Goal: Task Accomplishment & Management: Complete application form

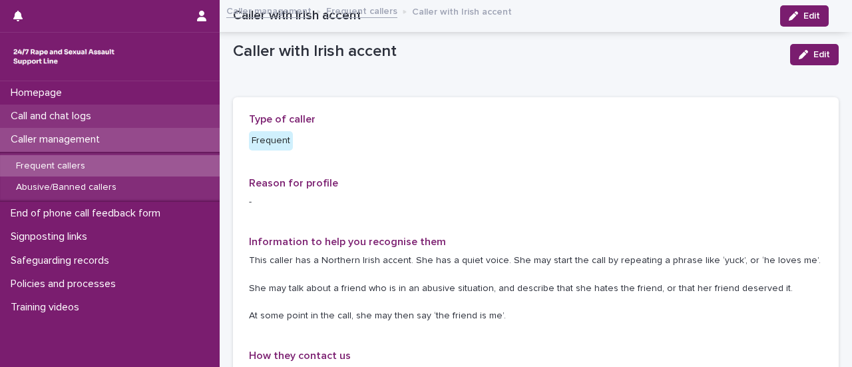
scroll to position [399, 0]
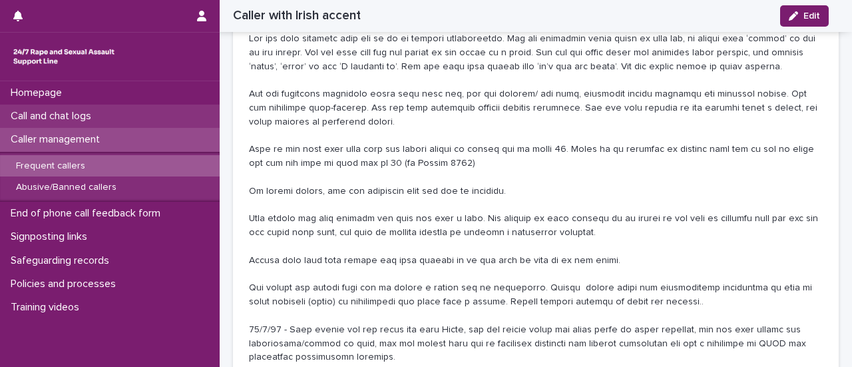
click at [63, 117] on p "Call and chat logs" at bounding box center [53, 116] width 97 height 13
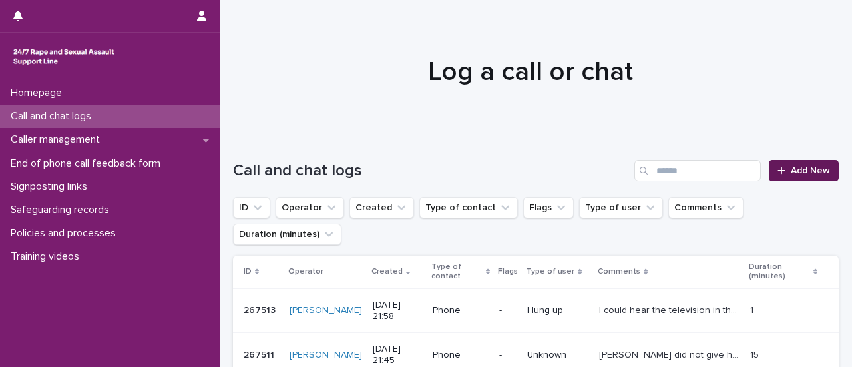
click at [775, 180] on link "Add New" at bounding box center [804, 170] width 70 height 21
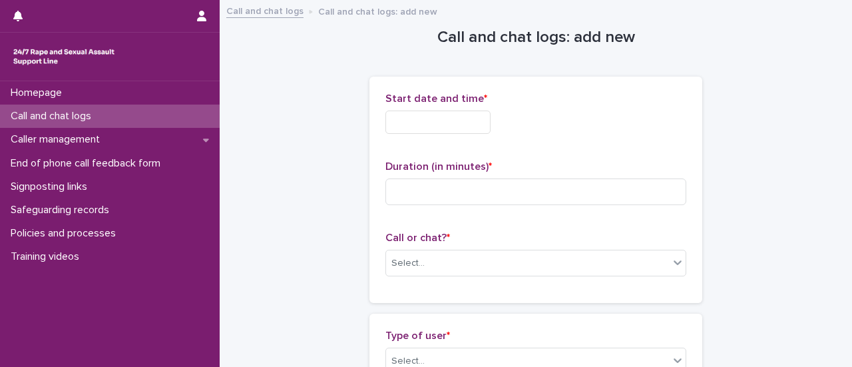
click at [453, 122] on input "text" at bounding box center [437, 122] width 105 height 23
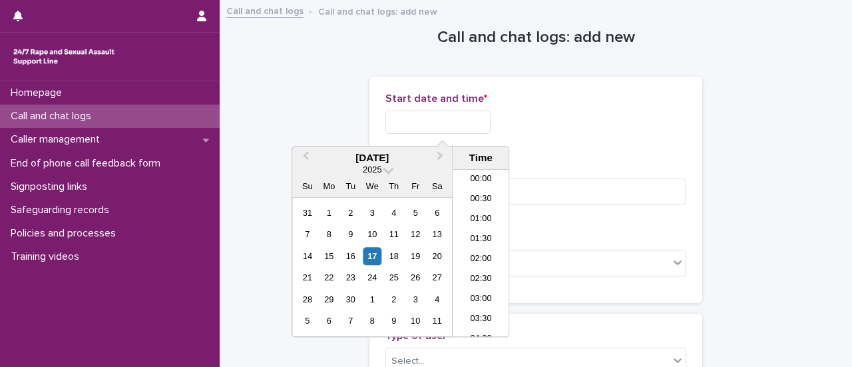
scroll to position [792, 0]
click at [379, 254] on div "17" at bounding box center [373, 256] width 18 height 18
click at [487, 225] on li "21:00" at bounding box center [481, 226] width 57 height 20
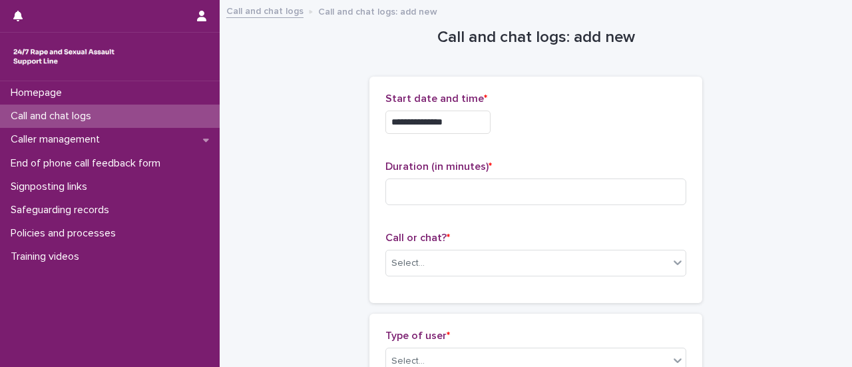
click at [467, 123] on input "**********" at bounding box center [437, 122] width 105 height 23
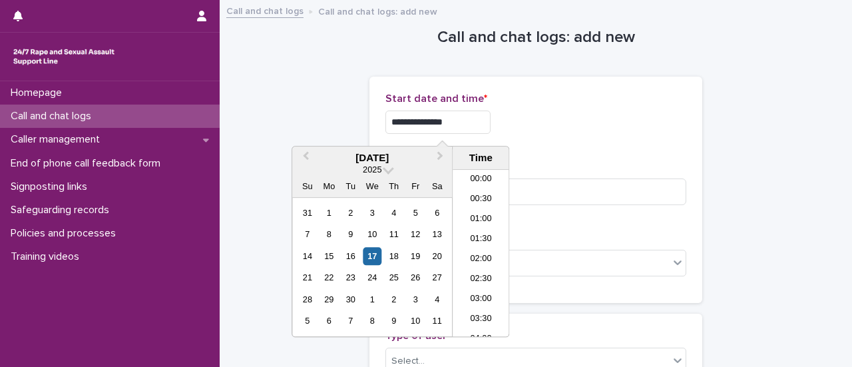
scroll to position [766, 0]
type input "**********"
click at [609, 123] on div "**********" at bounding box center [535, 122] width 301 height 23
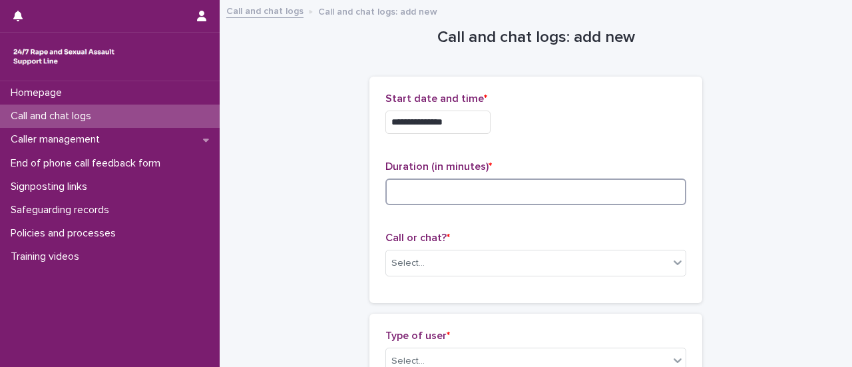
click at [471, 200] on input at bounding box center [535, 191] width 301 height 27
click at [472, 187] on input at bounding box center [535, 191] width 301 height 27
type input "**"
click at [529, 256] on div "Select..." at bounding box center [527, 263] width 283 height 22
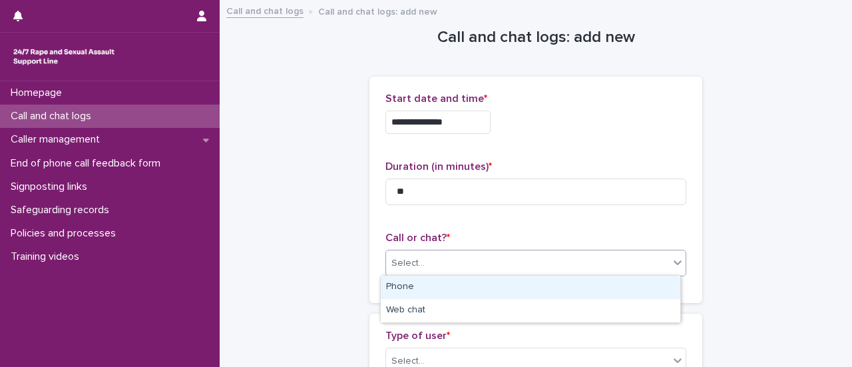
click at [437, 291] on div "Phone" at bounding box center [531, 287] width 300 height 23
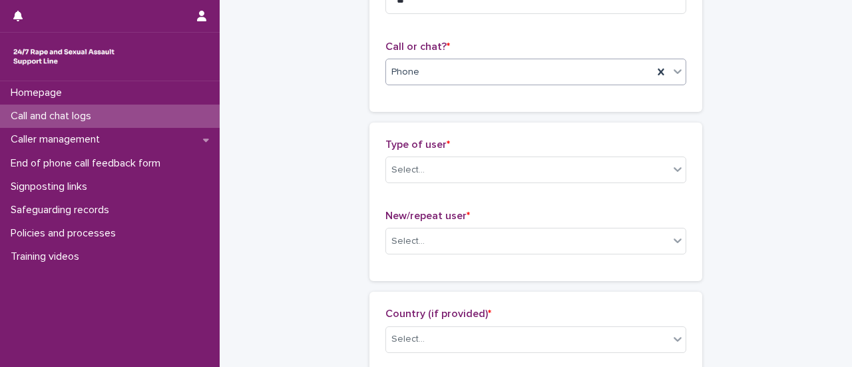
scroll to position [200, 0]
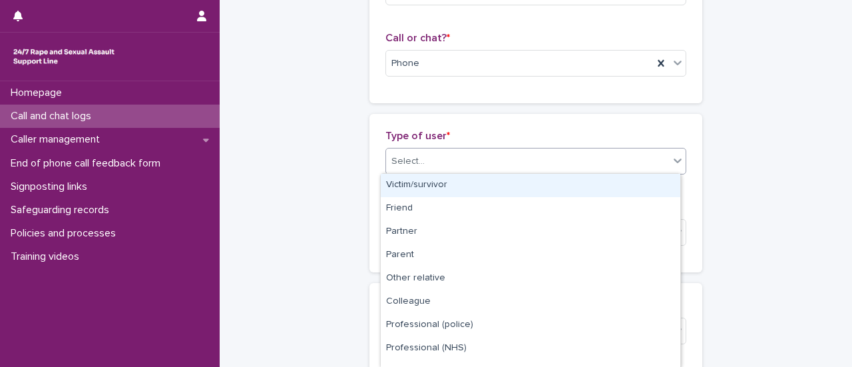
click at [445, 154] on div "Select..." at bounding box center [527, 161] width 283 height 22
click at [445, 180] on div "Victim/survivor" at bounding box center [531, 185] width 300 height 23
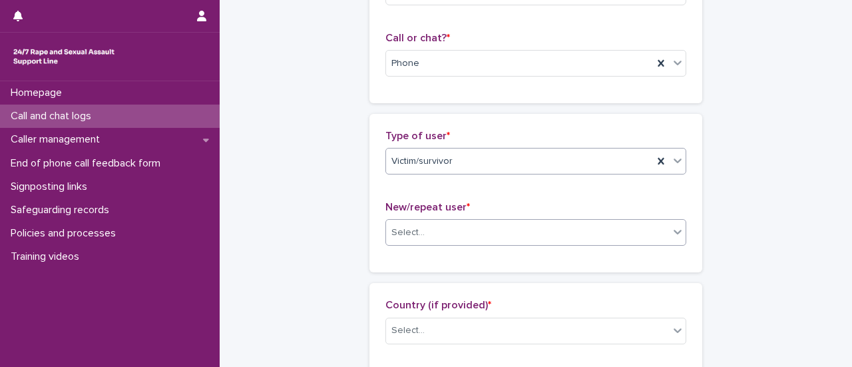
click at [445, 227] on div "Select..." at bounding box center [527, 233] width 283 height 22
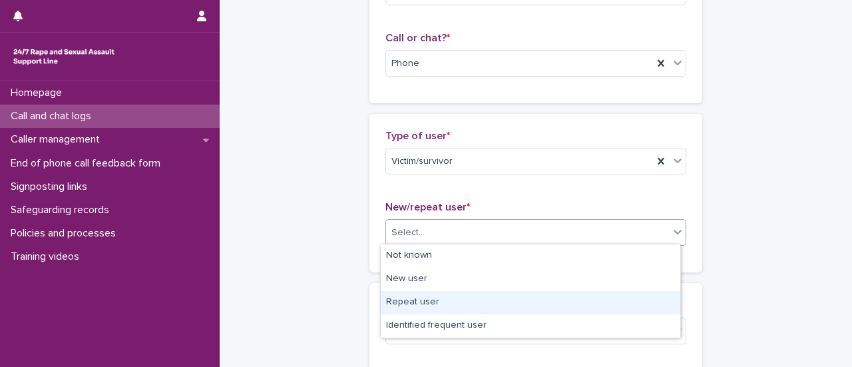
click at [401, 300] on div "Repeat user" at bounding box center [531, 302] width 300 height 23
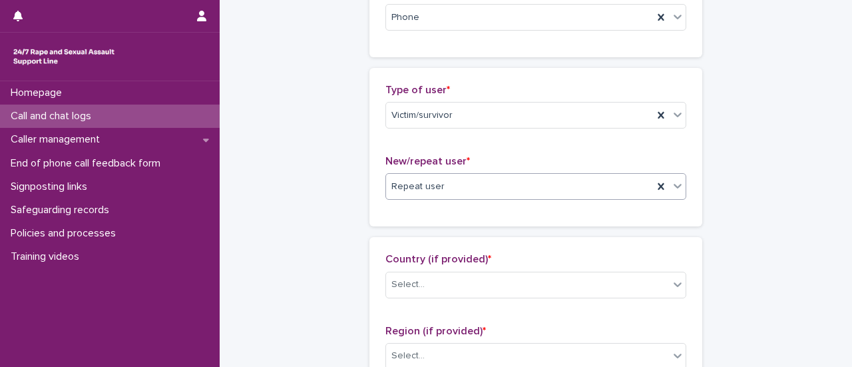
scroll to position [266, 0]
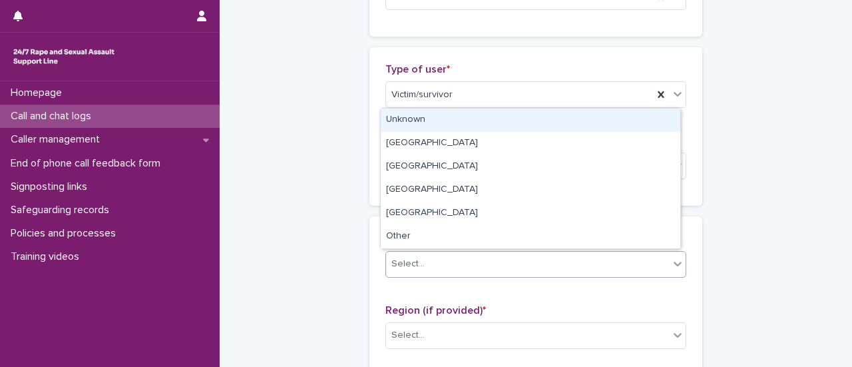
click at [437, 262] on div "Select..." at bounding box center [527, 264] width 283 height 22
click at [421, 124] on div "Unknown" at bounding box center [531, 120] width 300 height 23
click at [439, 258] on div "Unknown" at bounding box center [519, 264] width 267 height 22
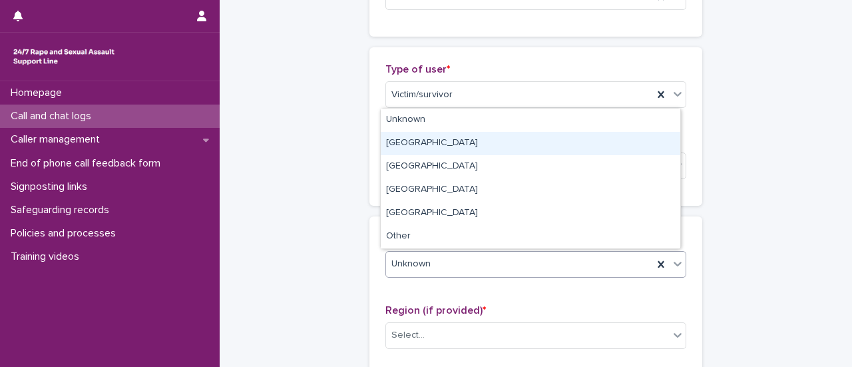
click at [403, 148] on div "[GEOGRAPHIC_DATA]" at bounding box center [531, 143] width 300 height 23
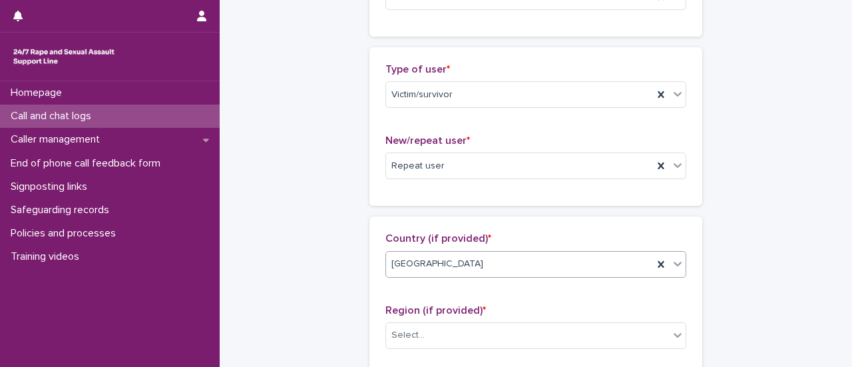
scroll to position [399, 0]
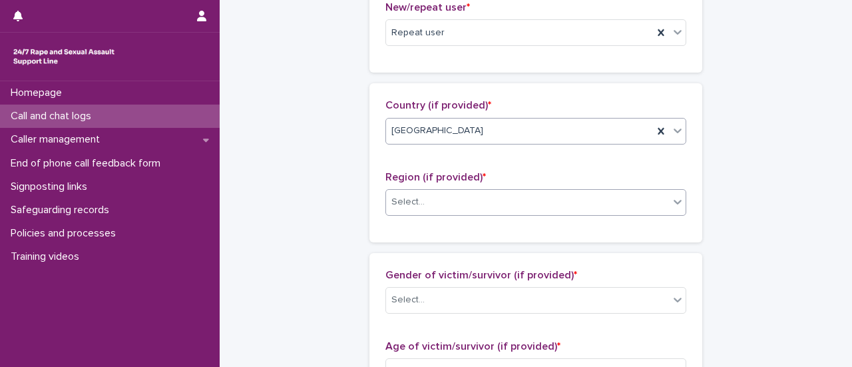
click at [424, 204] on div "Select..." at bounding box center [527, 202] width 283 height 22
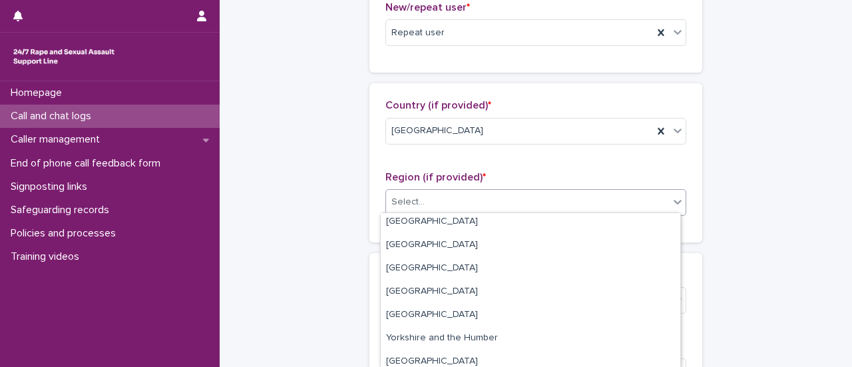
scroll to position [102, 0]
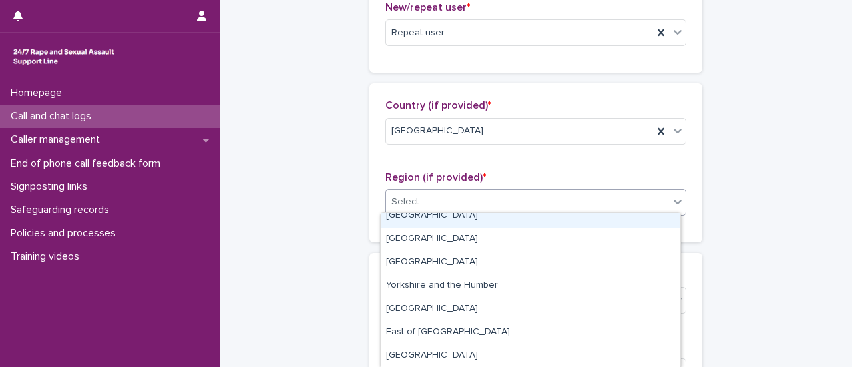
click at [426, 222] on div "[GEOGRAPHIC_DATA]" at bounding box center [531, 215] width 300 height 23
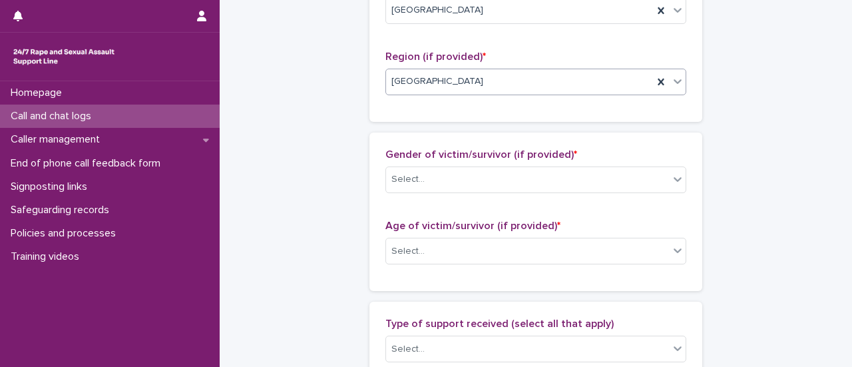
scroll to position [533, 0]
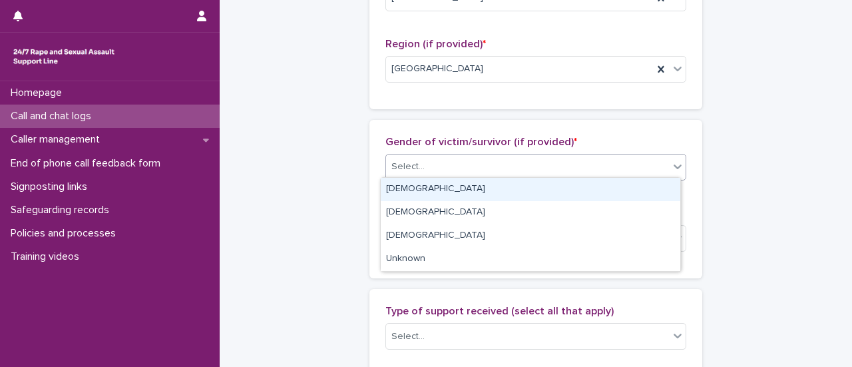
click at [447, 156] on div "Select..." at bounding box center [527, 167] width 283 height 22
click at [427, 192] on div "[DEMOGRAPHIC_DATA]" at bounding box center [531, 189] width 300 height 23
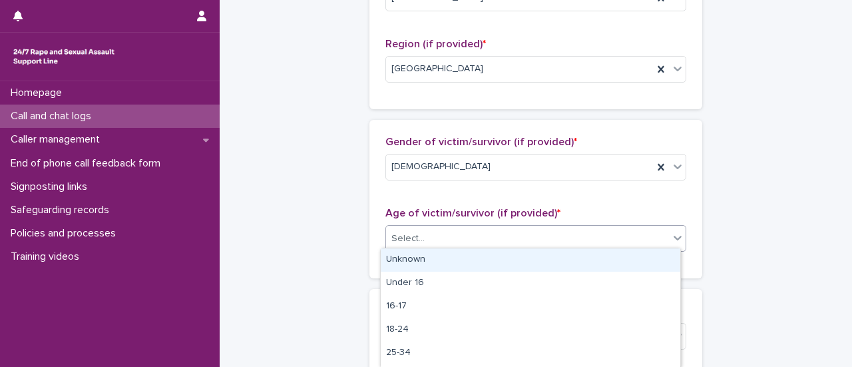
click at [427, 236] on div "Select..." at bounding box center [527, 239] width 283 height 22
click at [425, 263] on div "Unknown" at bounding box center [531, 259] width 300 height 23
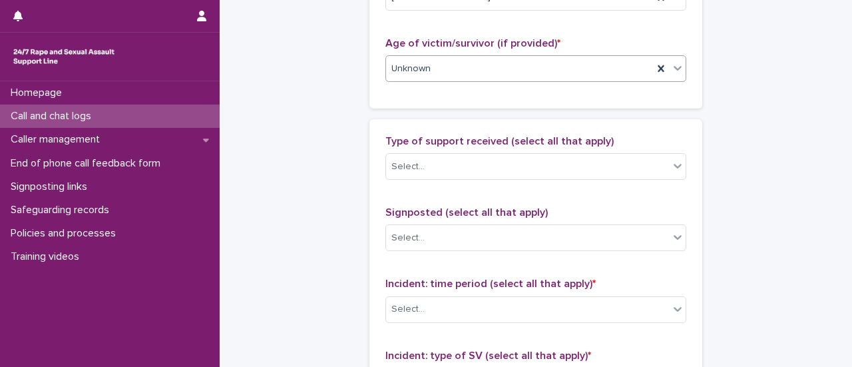
scroll to position [732, 0]
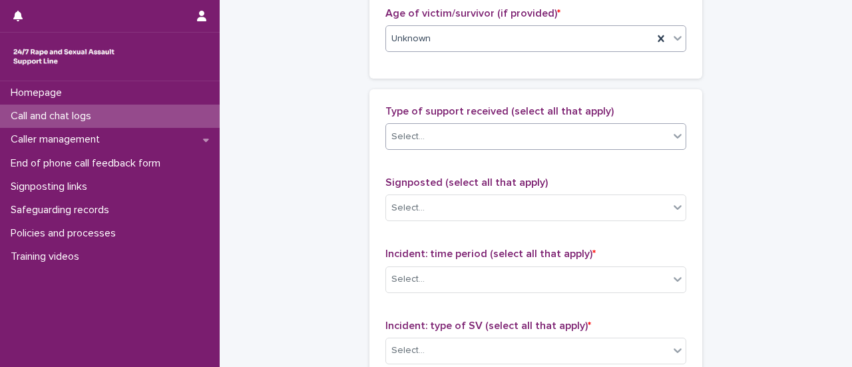
click at [424, 134] on div "Select..." at bounding box center [527, 137] width 283 height 22
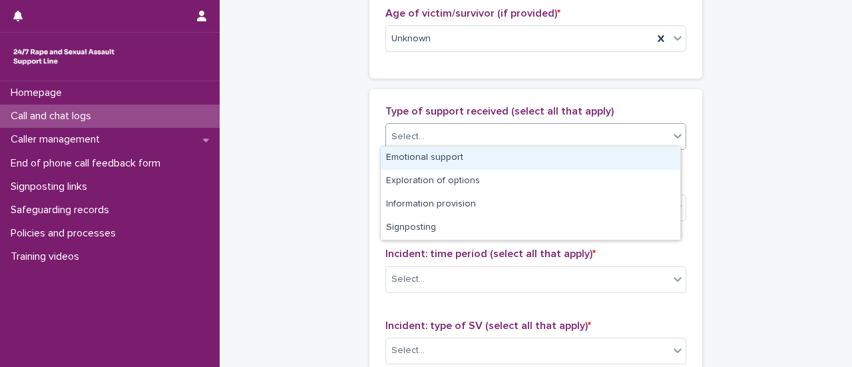
click at [418, 157] on div "Emotional support" at bounding box center [531, 157] width 300 height 23
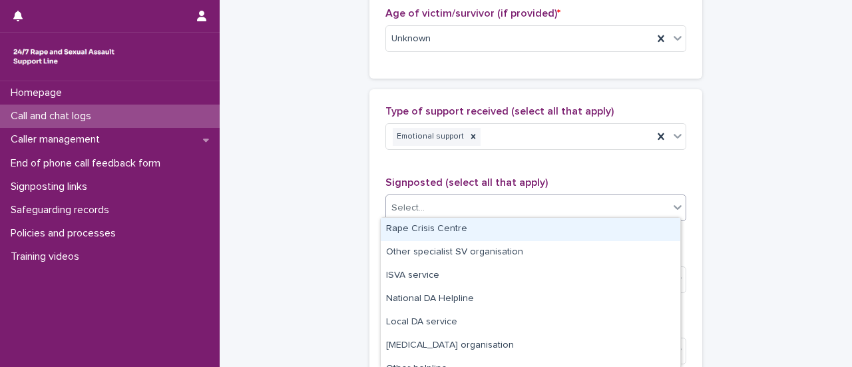
click at [422, 202] on div "Select..." at bounding box center [527, 208] width 283 height 22
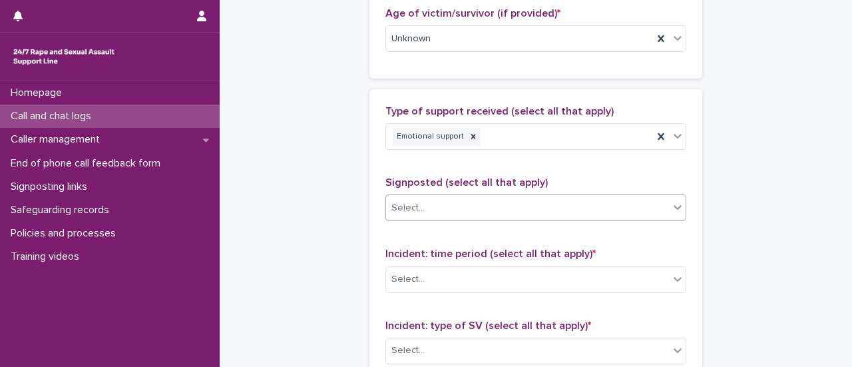
click at [602, 202] on div "Select..." at bounding box center [527, 208] width 283 height 22
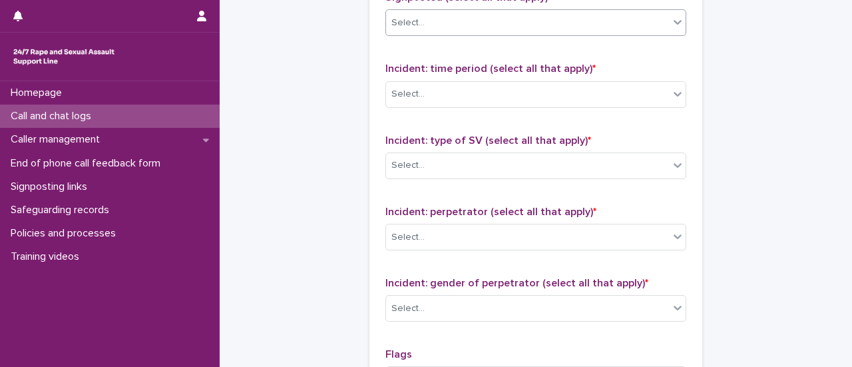
scroll to position [932, 0]
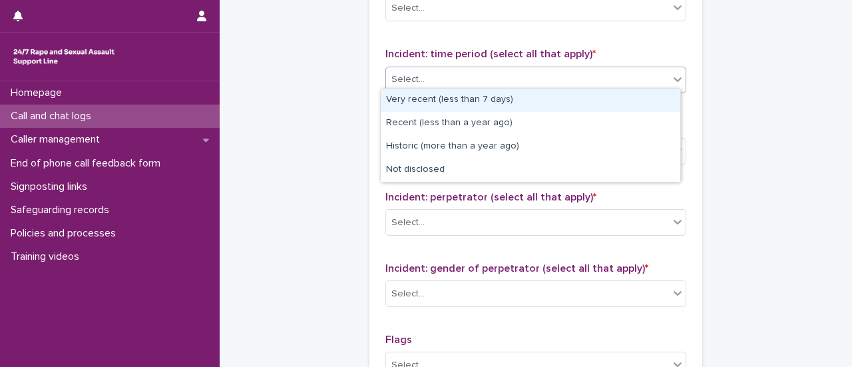
click at [443, 81] on div "Select..." at bounding box center [527, 80] width 283 height 22
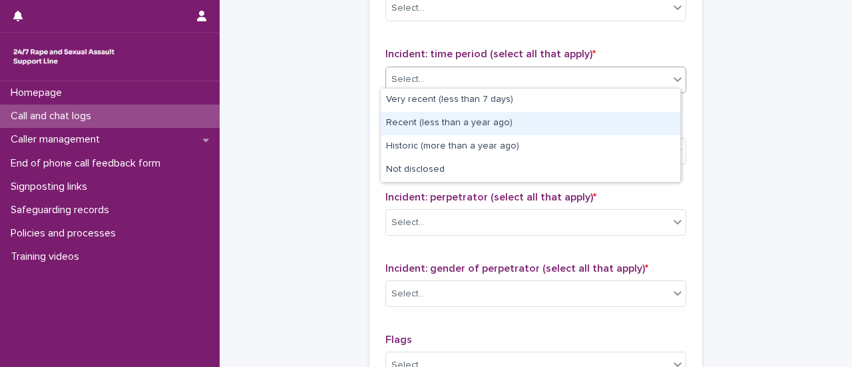
click at [433, 122] on div "Recent (less than a year ago)" at bounding box center [531, 123] width 300 height 23
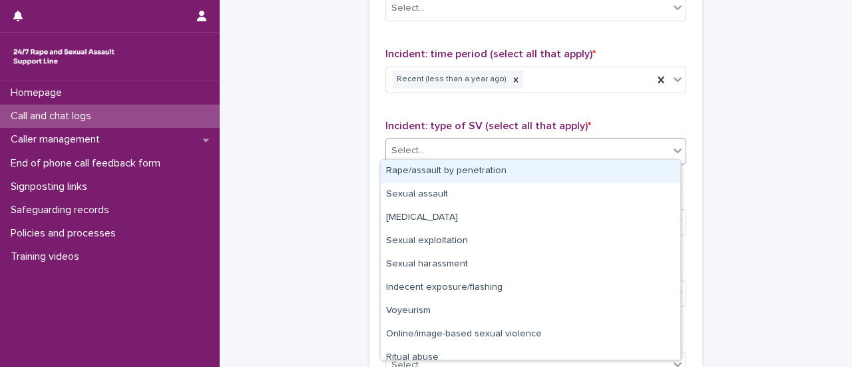
click at [433, 140] on div "Select..." at bounding box center [527, 151] width 283 height 22
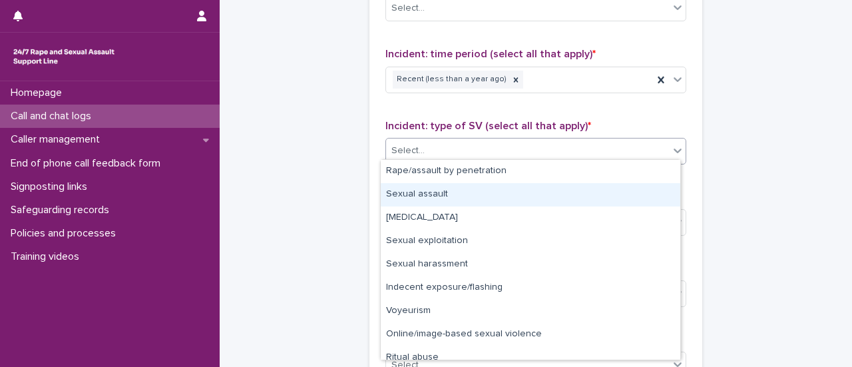
click at [429, 196] on div "Sexual assault" at bounding box center [531, 194] width 300 height 23
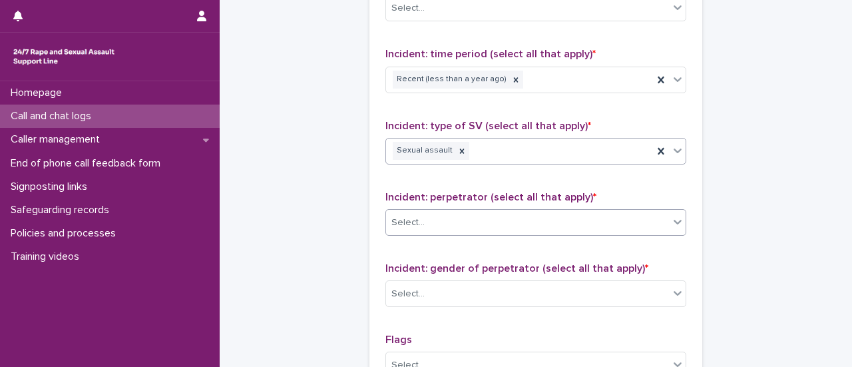
click at [453, 219] on div "Select..." at bounding box center [527, 223] width 283 height 22
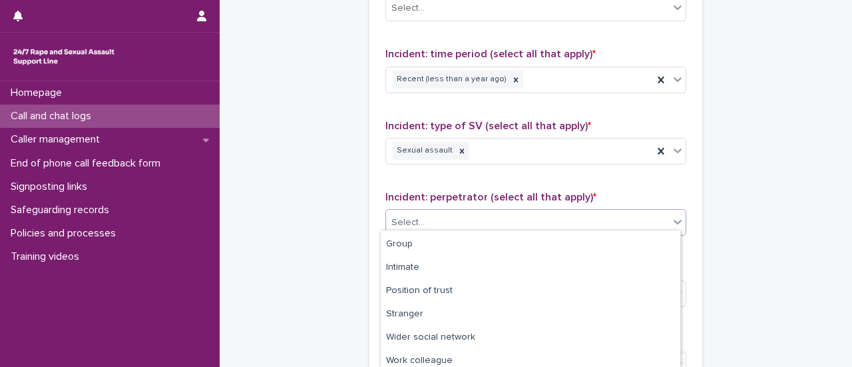
scroll to position [119, 0]
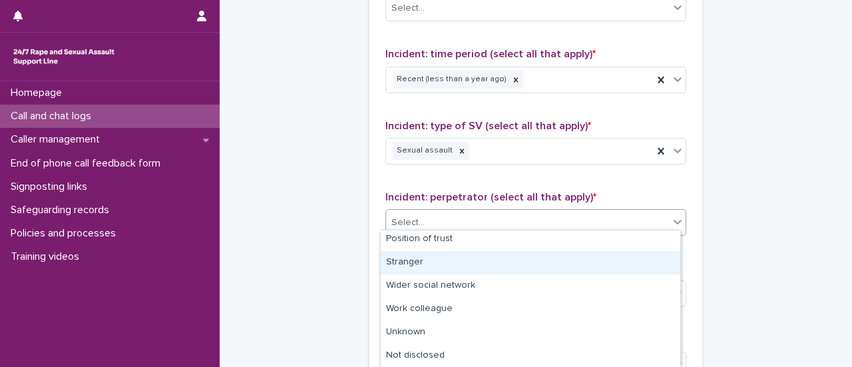
click at [427, 258] on div "Stranger" at bounding box center [531, 262] width 300 height 23
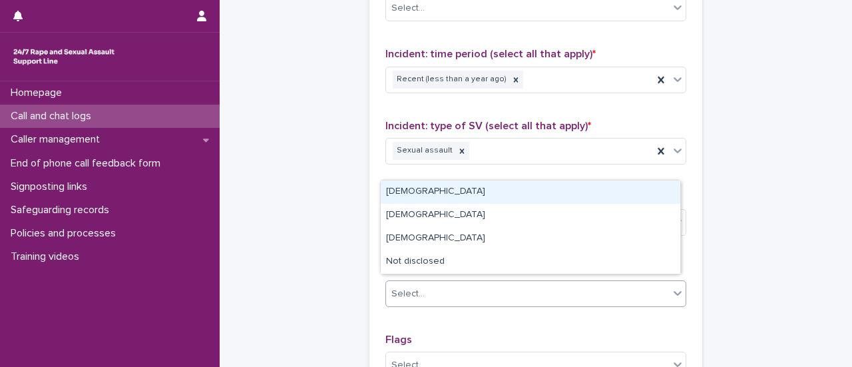
click at [437, 288] on div "Select..." at bounding box center [527, 294] width 283 height 22
click at [411, 185] on div "[DEMOGRAPHIC_DATA]" at bounding box center [531, 191] width 300 height 23
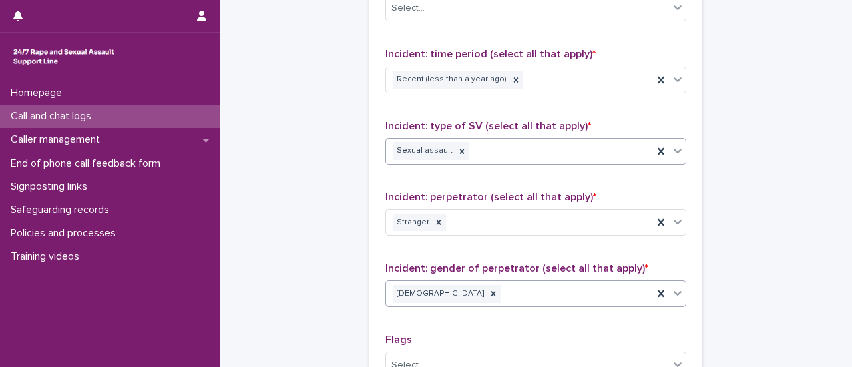
click at [541, 151] on div "Sexual assault" at bounding box center [519, 150] width 267 height 23
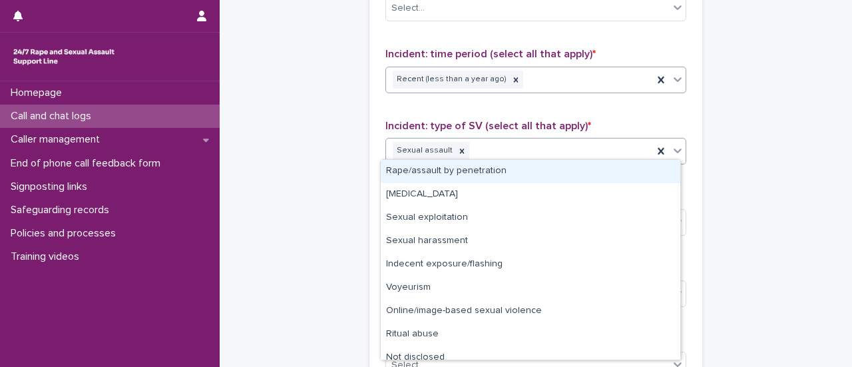
click at [613, 77] on div "Recent (less than a year ago)" at bounding box center [519, 79] width 267 height 23
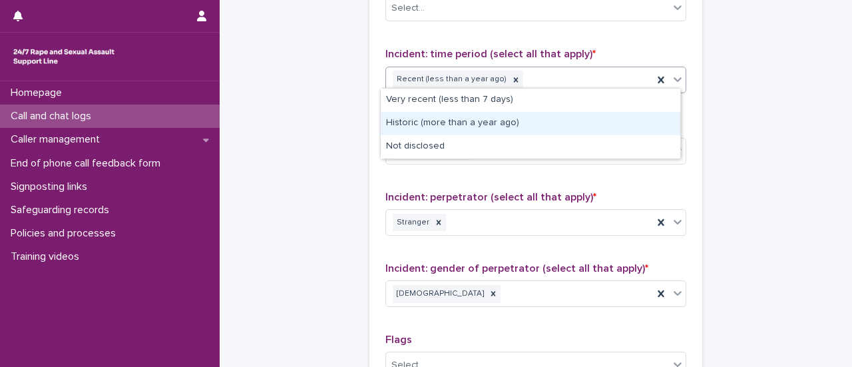
click at [446, 123] on div "Historic (more than a year ago)" at bounding box center [531, 123] width 300 height 23
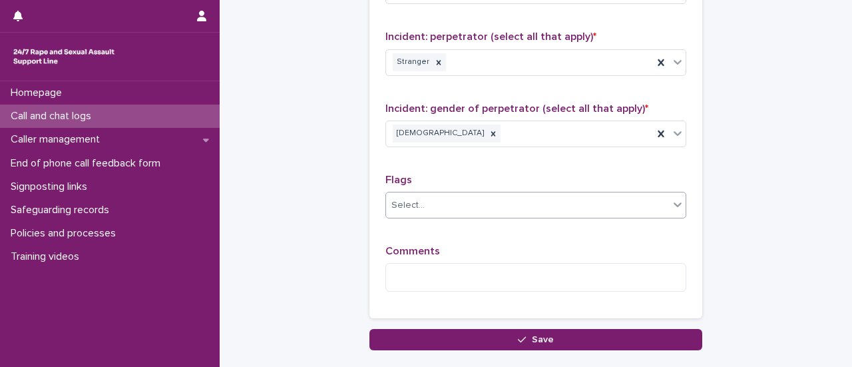
scroll to position [1132, 0]
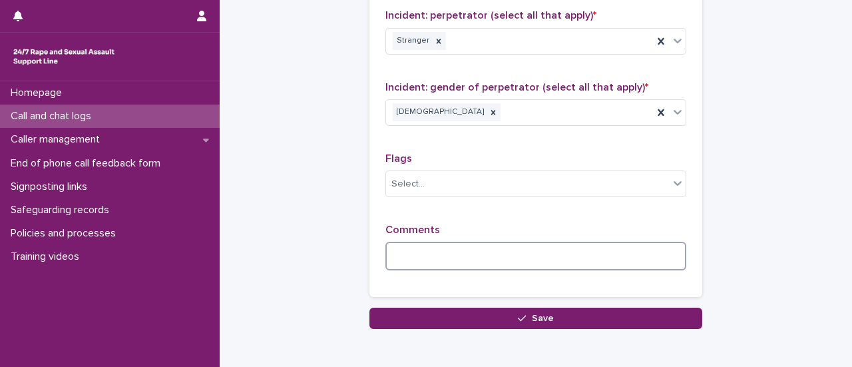
click at [423, 242] on textarea at bounding box center [535, 256] width 301 height 28
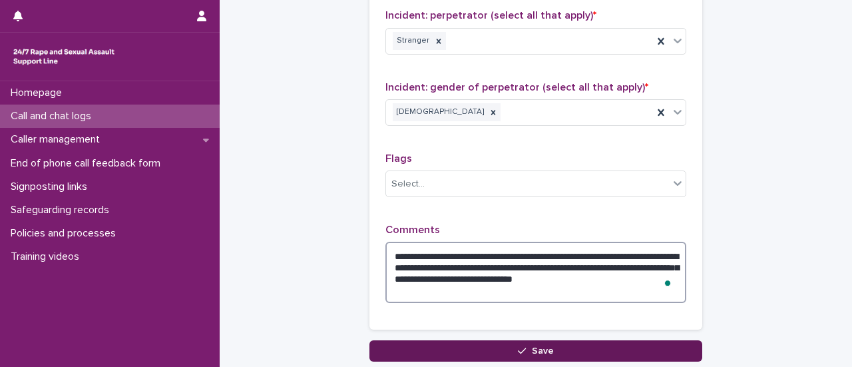
type textarea "**********"
click at [532, 346] on span "Save" at bounding box center [543, 350] width 22 height 9
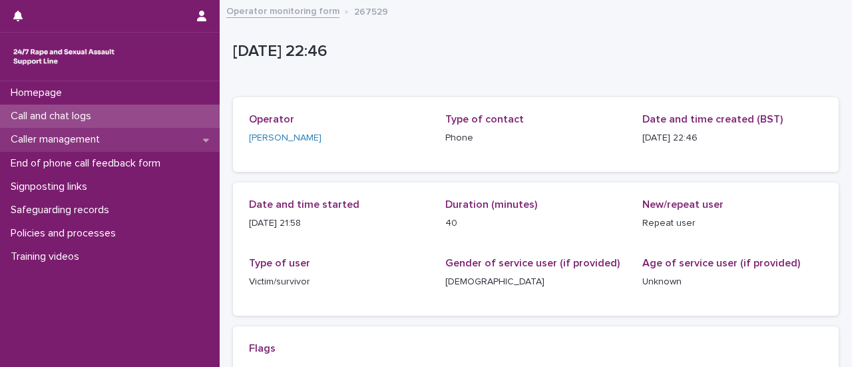
click at [64, 140] on p "Caller management" at bounding box center [57, 139] width 105 height 13
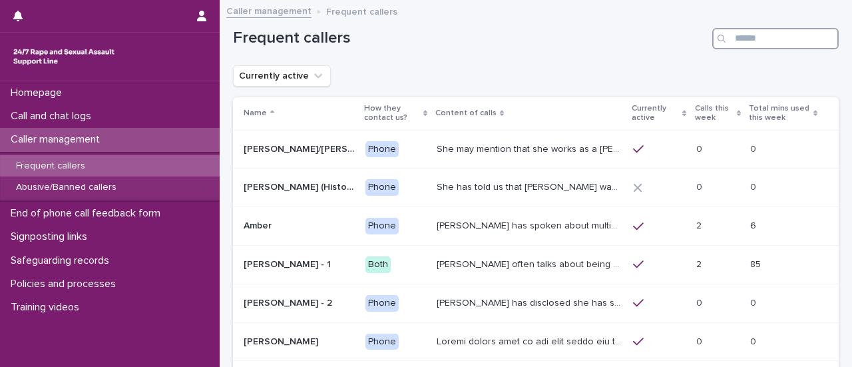
click at [741, 42] on input "Search" at bounding box center [775, 38] width 127 height 21
type input "*"
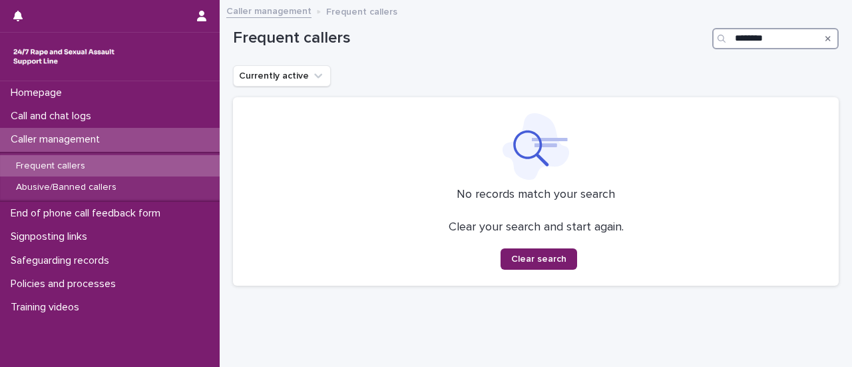
type input "********"
click at [826, 38] on icon "Search" at bounding box center [828, 39] width 5 height 8
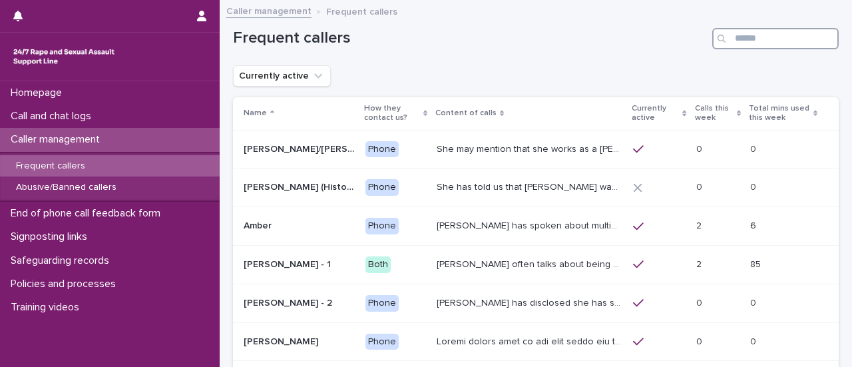
click at [808, 37] on input "Search" at bounding box center [775, 38] width 127 height 21
paste input "**********"
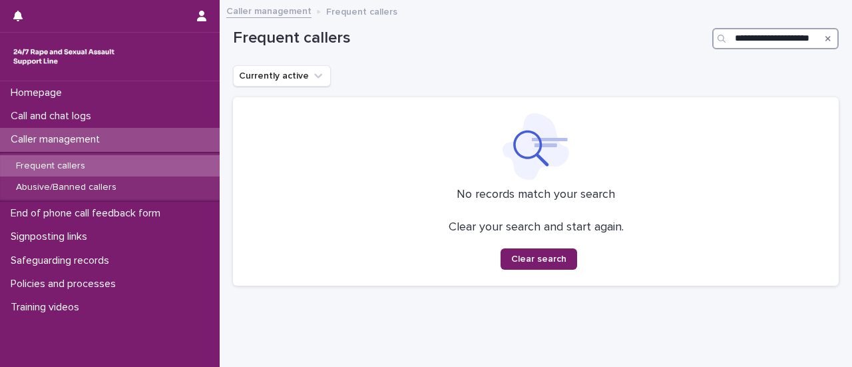
type input "**********"
click at [826, 38] on icon "Search" at bounding box center [828, 39] width 5 height 8
